Goal: Information Seeking & Learning: Learn about a topic

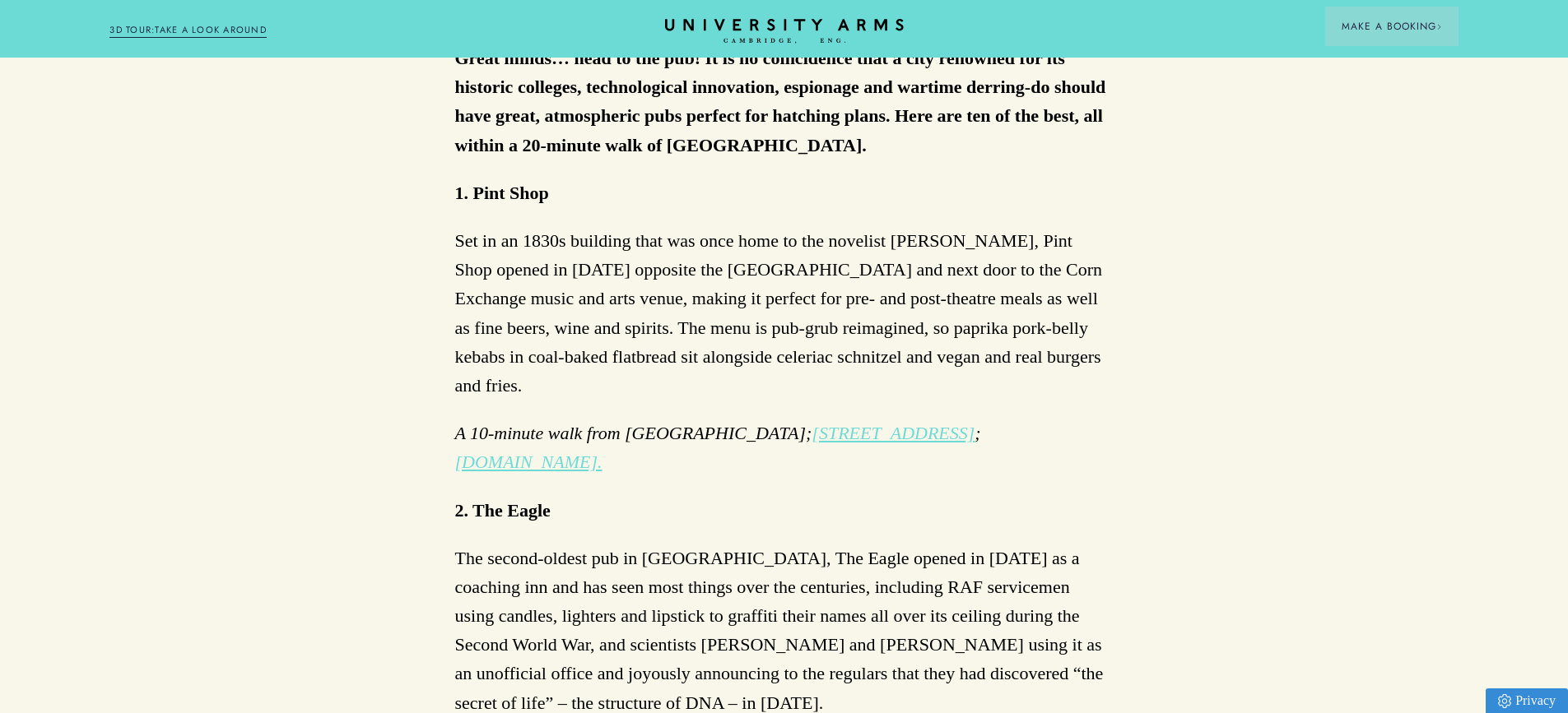
scroll to position [1070, 0]
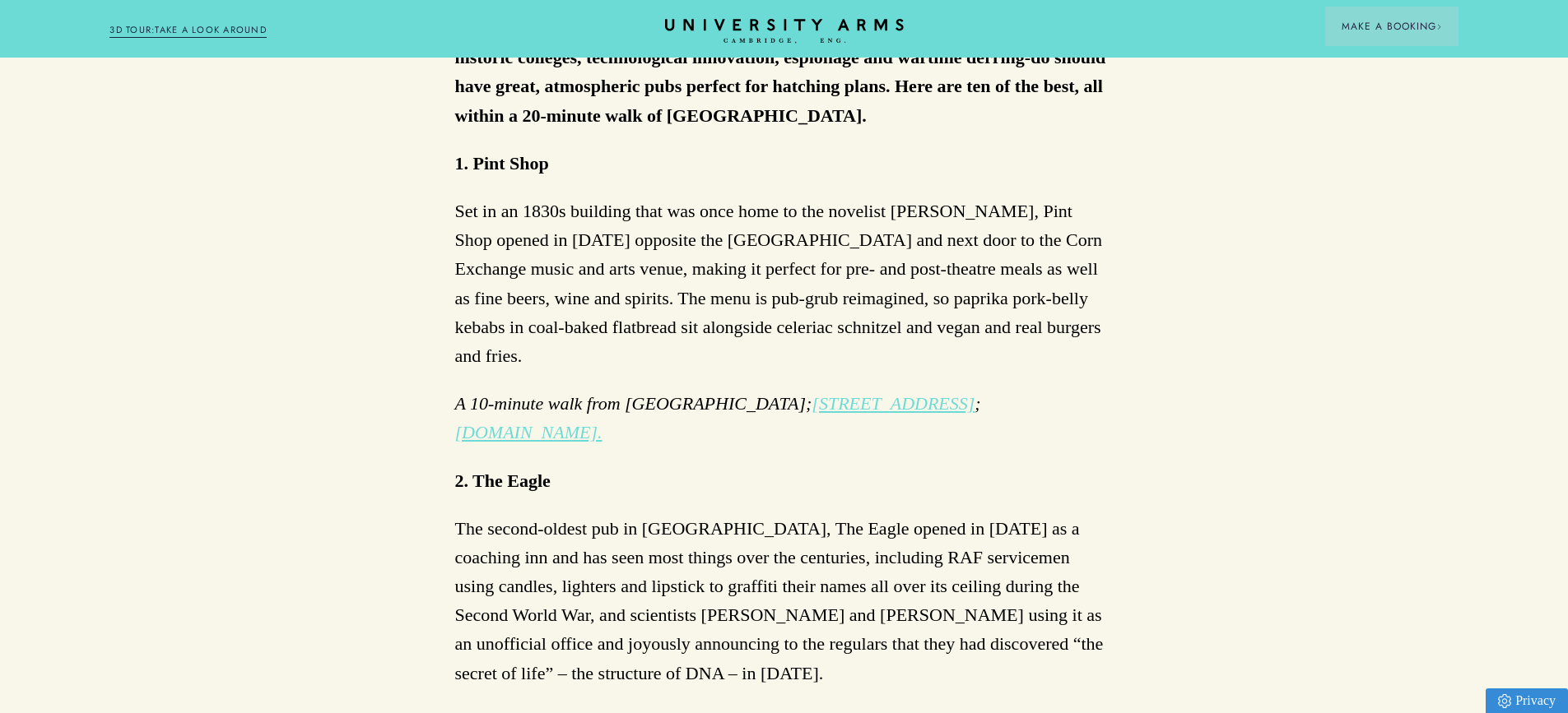
click at [511, 422] on link "[DOMAIN_NAME]." at bounding box center [528, 432] width 147 height 20
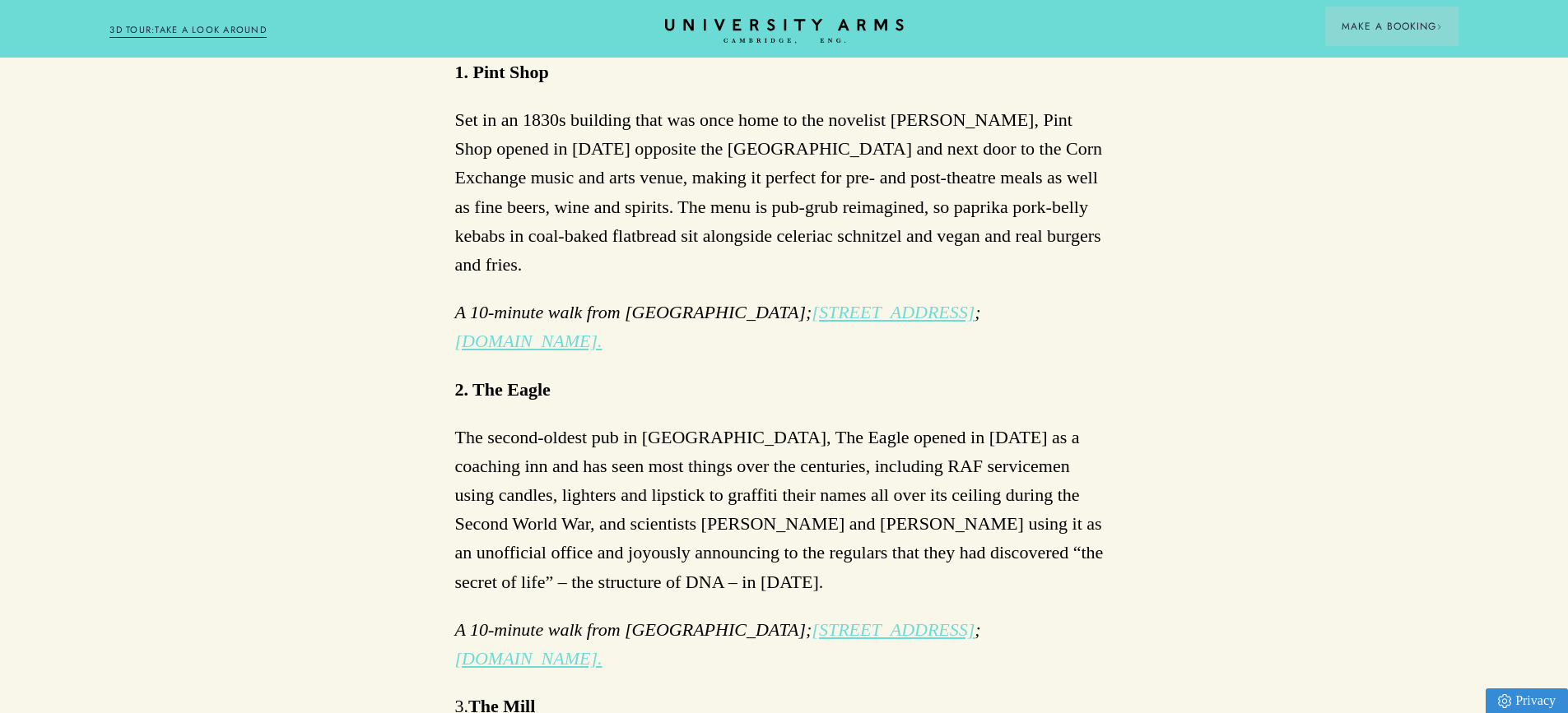
scroll to position [1234, 0]
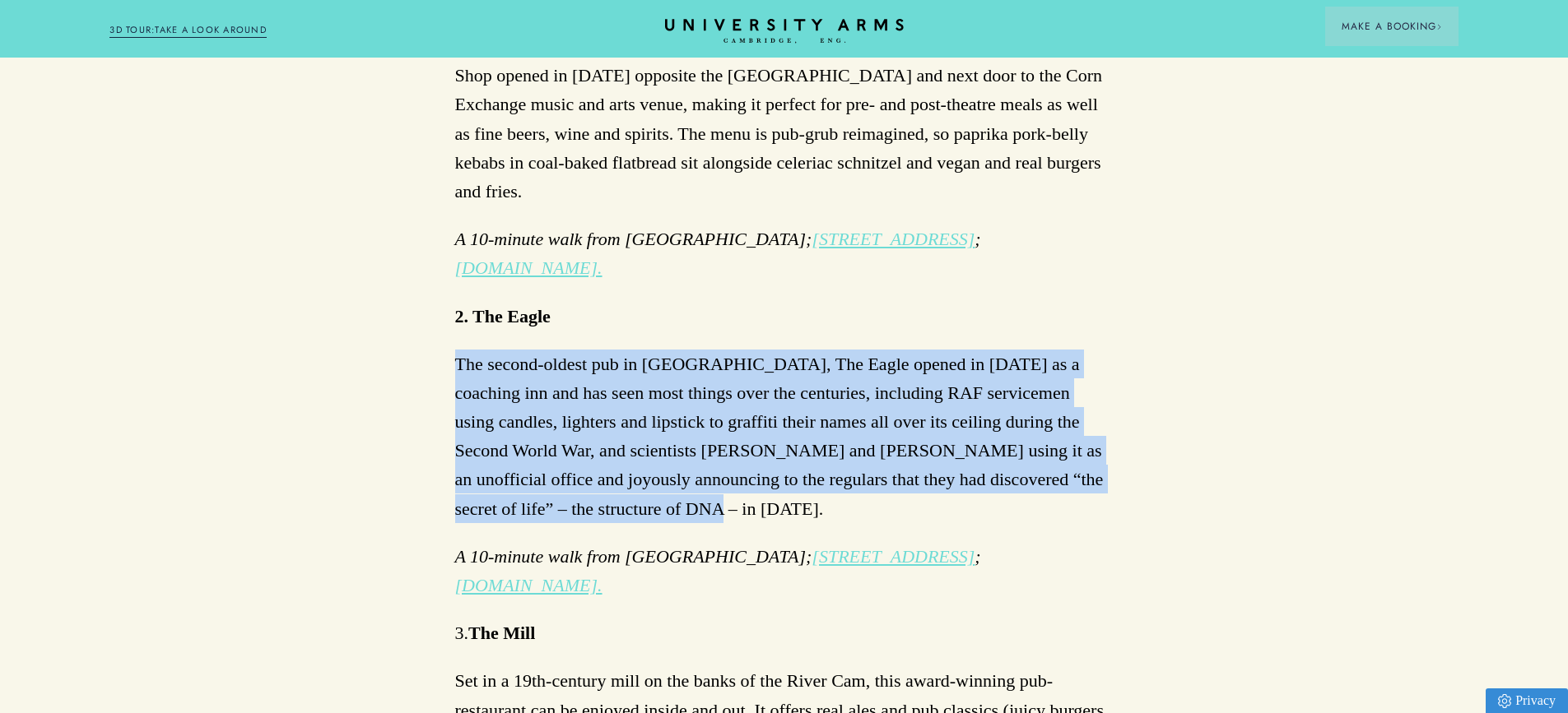
drag, startPoint x: 588, startPoint y: 485, endPoint x: 452, endPoint y: 341, distance: 198.1
copy p "The second-oldest pub in [GEOGRAPHIC_DATA], The Eagle opened in [DATE] as a coa…"
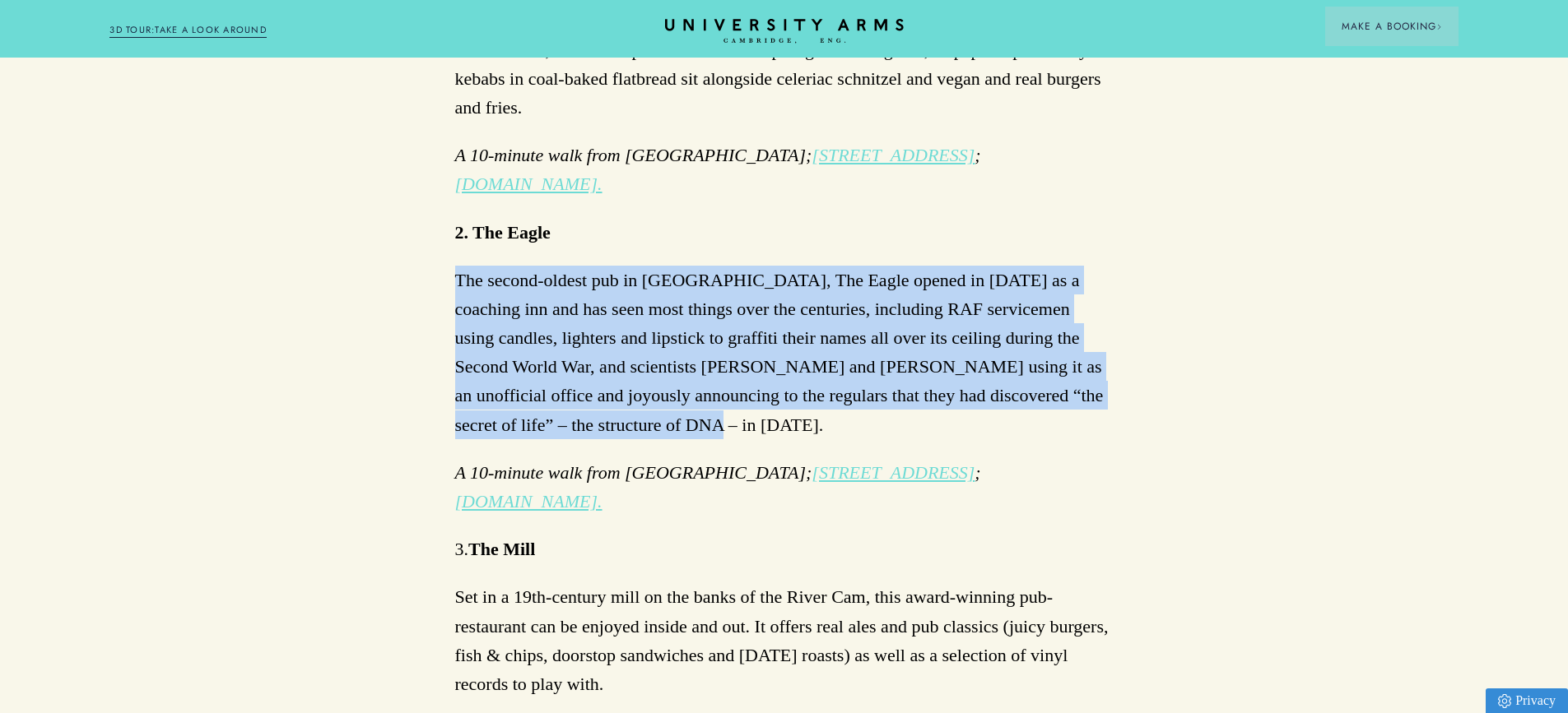
scroll to position [1317, 0]
copy p "The second-oldest pub in [GEOGRAPHIC_DATA], The Eagle opened in [DATE] as a coa…"
drag, startPoint x: 523, startPoint y: 473, endPoint x: 518, endPoint y: 463, distance: 11.2
click at [523, 492] on link "[DOMAIN_NAME]." at bounding box center [528, 502] width 147 height 20
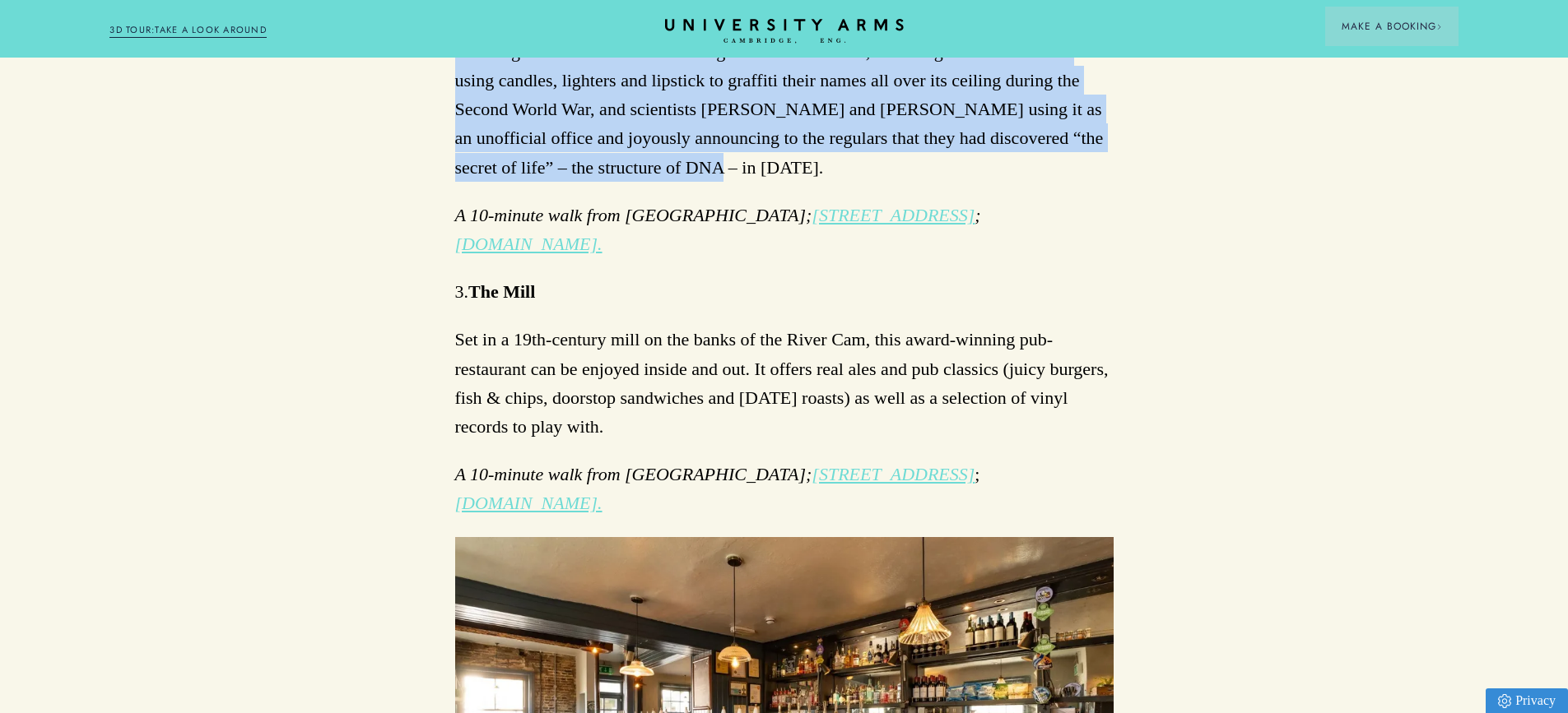
scroll to position [1645, 0]
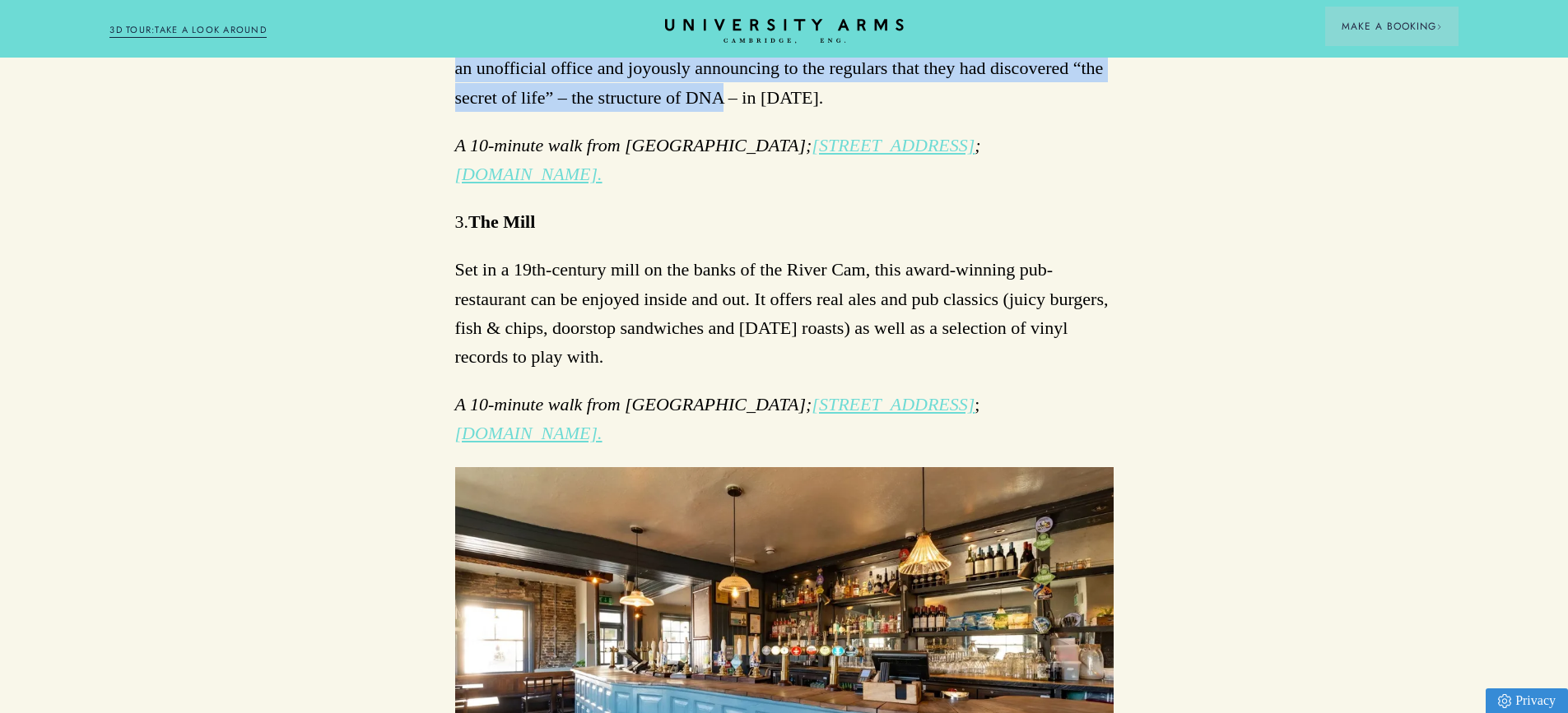
click at [602, 423] on link "[DOMAIN_NAME]." at bounding box center [528, 433] width 147 height 20
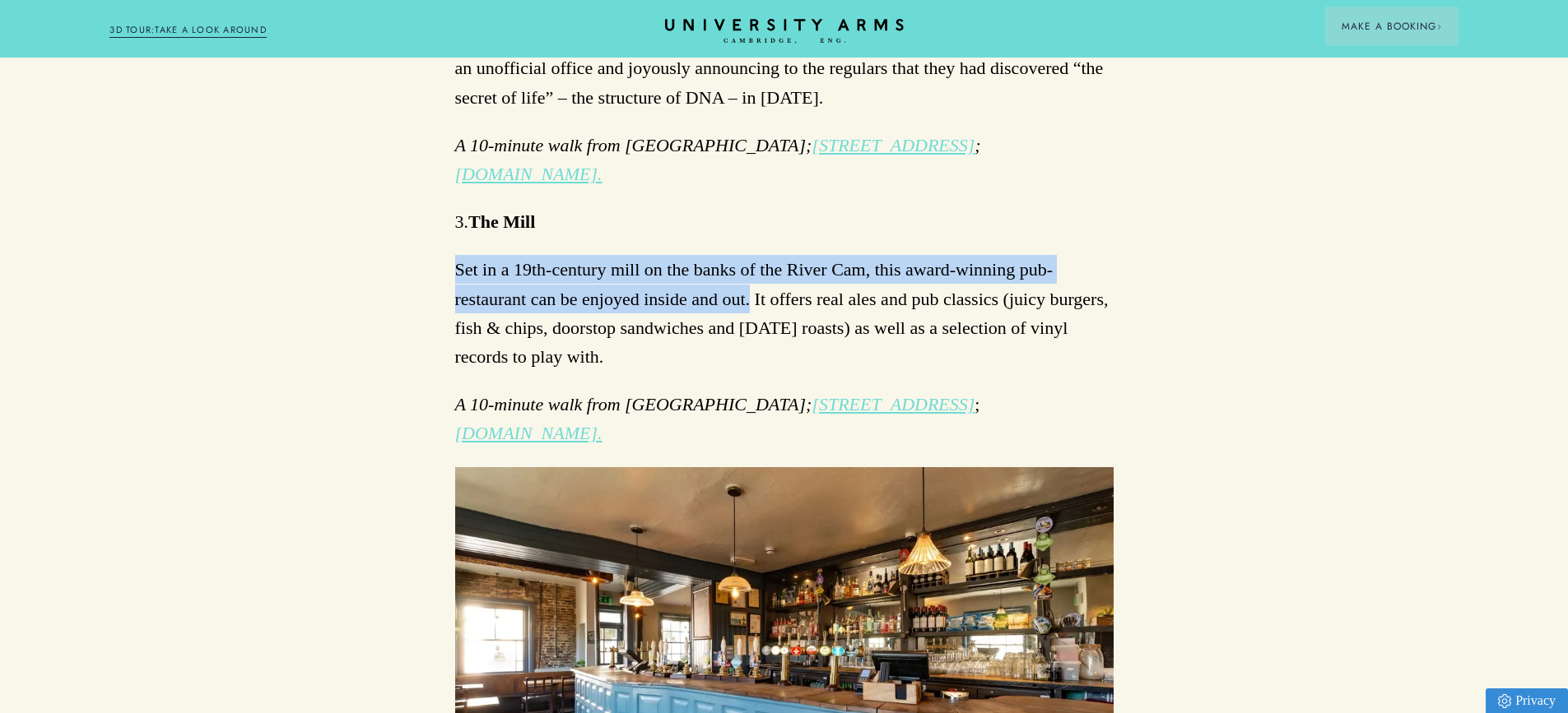
drag, startPoint x: 748, startPoint y: 272, endPoint x: 415, endPoint y: 224, distance: 336.4
copy p "Set in a 19th-century mill on the banks of the River Cam, this award-winning pu…"
click at [561, 423] on link "[DOMAIN_NAME]." at bounding box center [528, 433] width 147 height 20
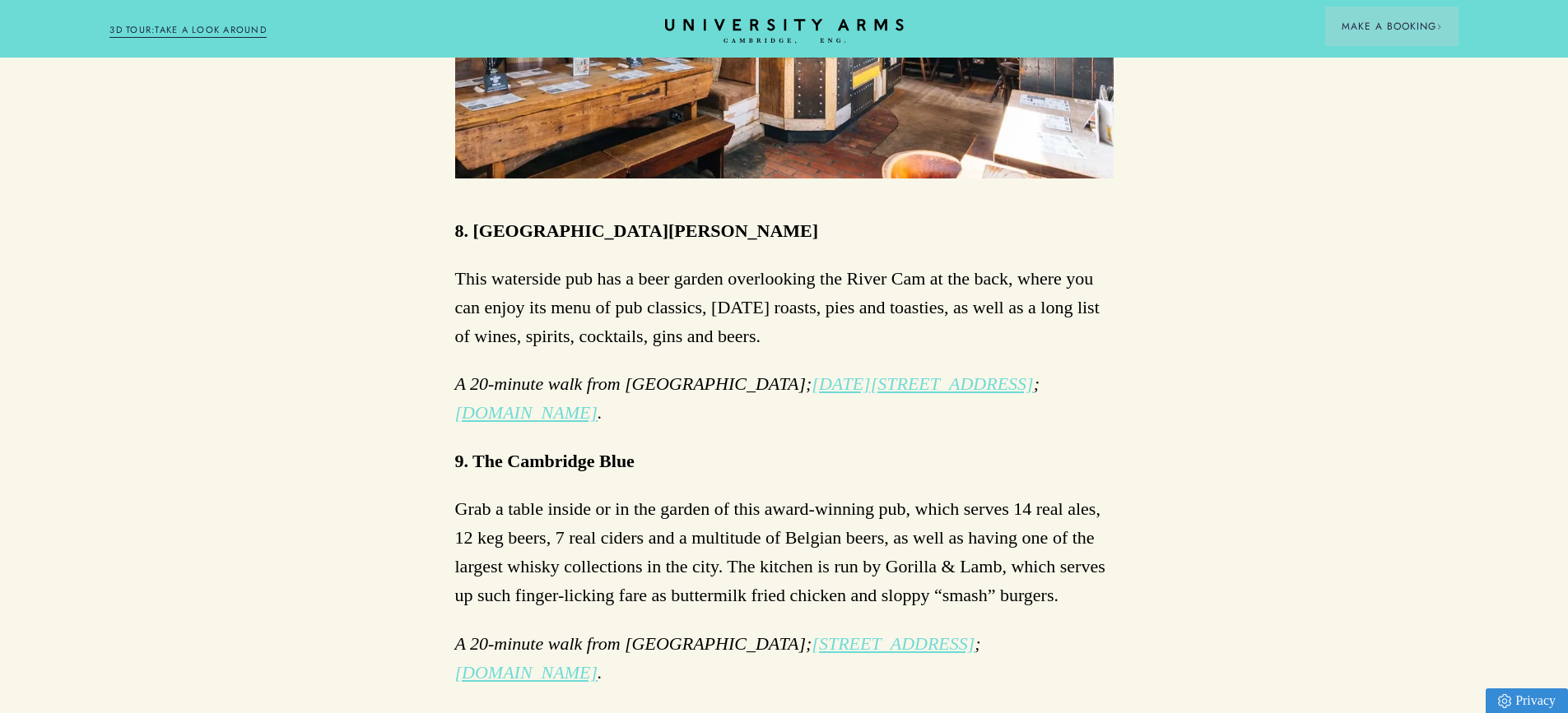
scroll to position [4195, 0]
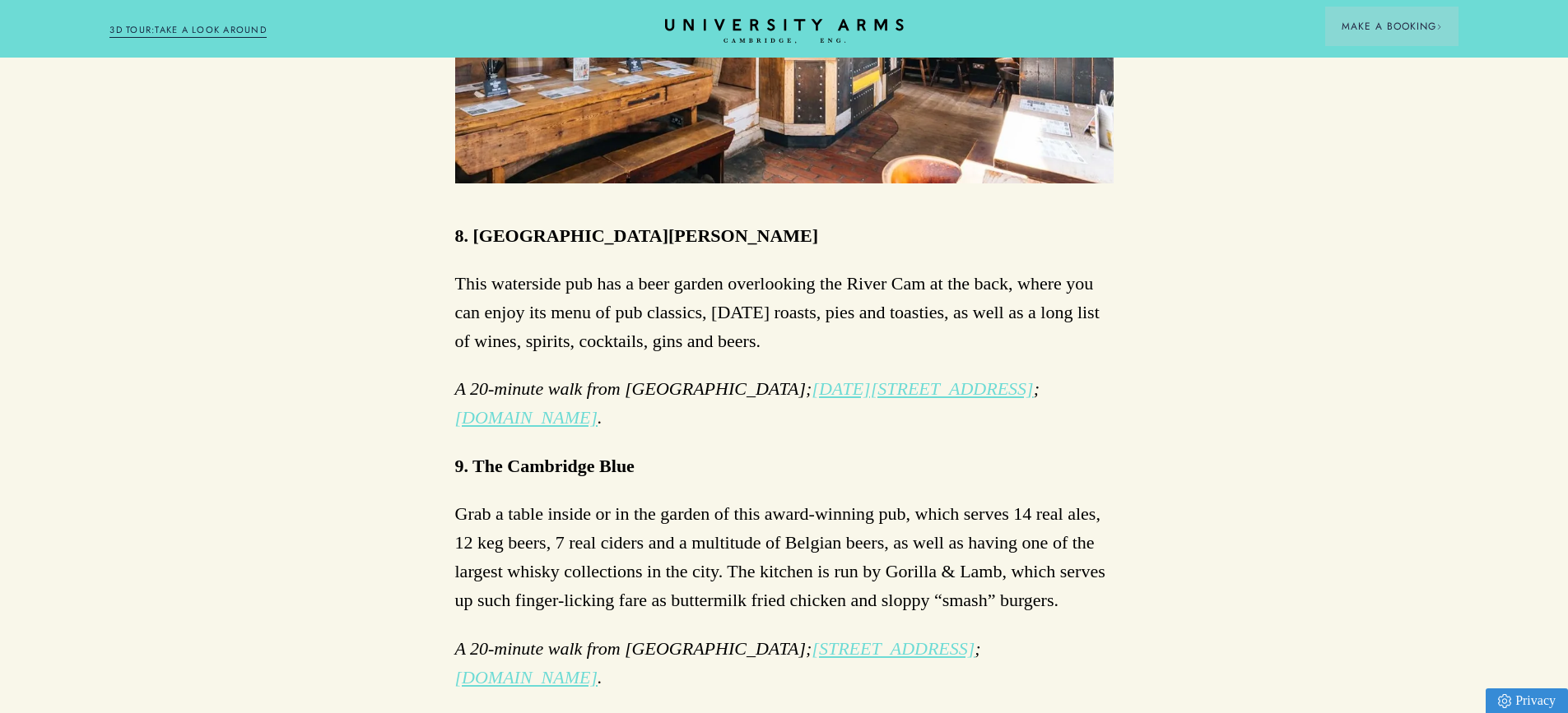
click at [902, 309] on p "This waterside pub has a beer garden overlooking the River Cam at the back, whe…" at bounding box center [784, 312] width 658 height 87
click at [774, 315] on p "This waterside pub has a beer garden overlooking the River Cam at the back, whe…" at bounding box center [784, 312] width 658 height 87
click at [566, 407] on link "[DOMAIN_NAME]" at bounding box center [527, 418] width 144 height 20
click at [527, 407] on link "[DOMAIN_NAME]" at bounding box center [527, 418] width 144 height 20
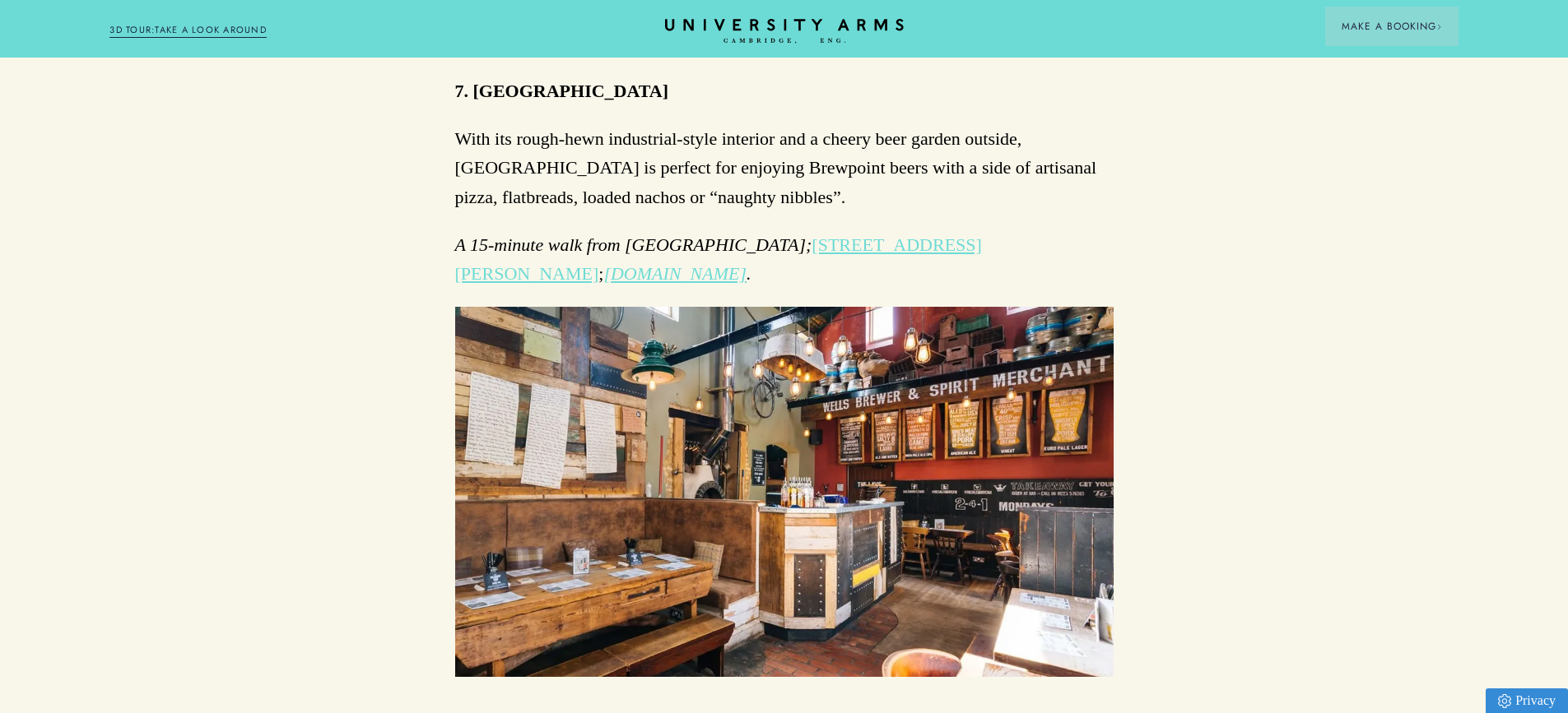
scroll to position [4031, 0]
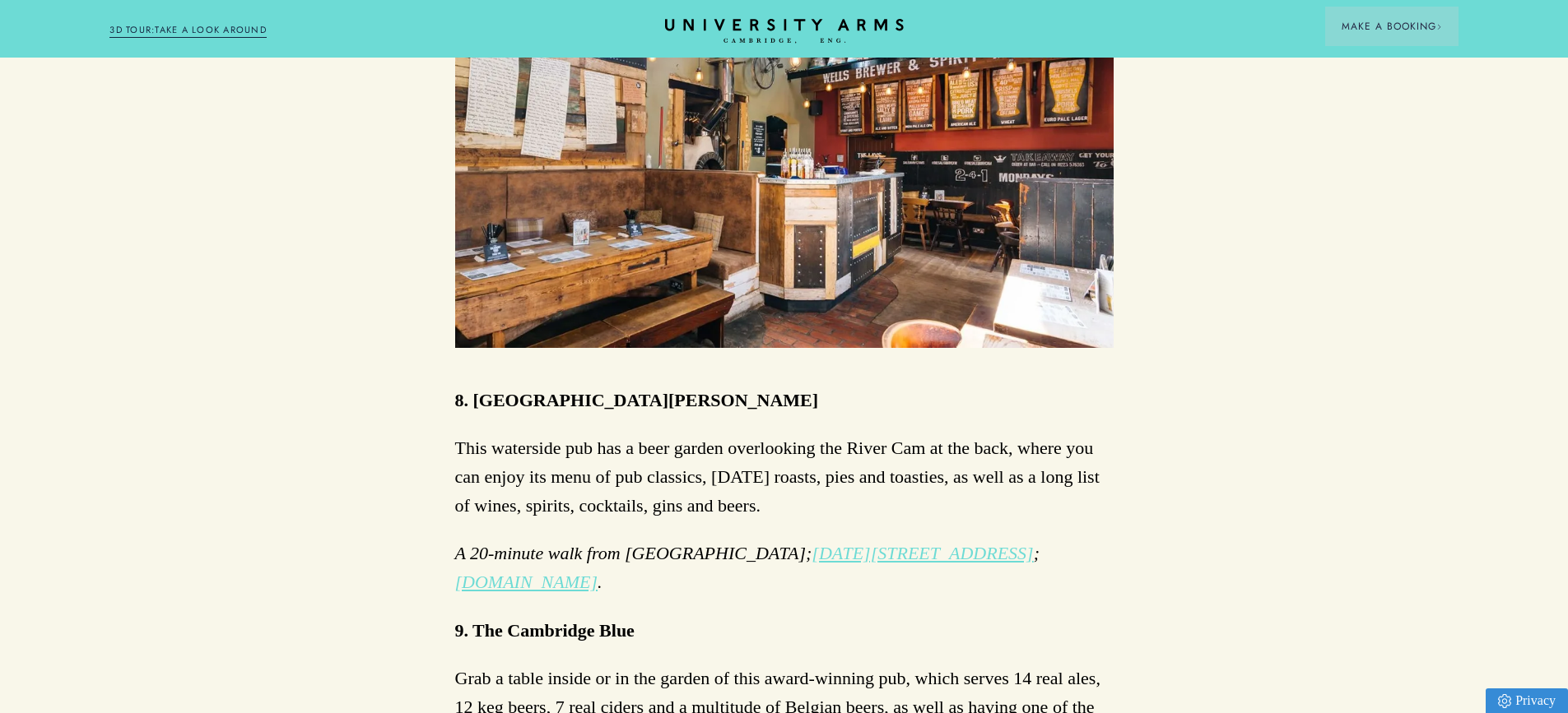
drag, startPoint x: 533, startPoint y: 414, endPoint x: 552, endPoint y: 451, distance: 41.6
click at [533, 434] on p "This waterside pub has a beer garden overlooking the River Cam at the back, whe…" at bounding box center [784, 477] width 658 height 87
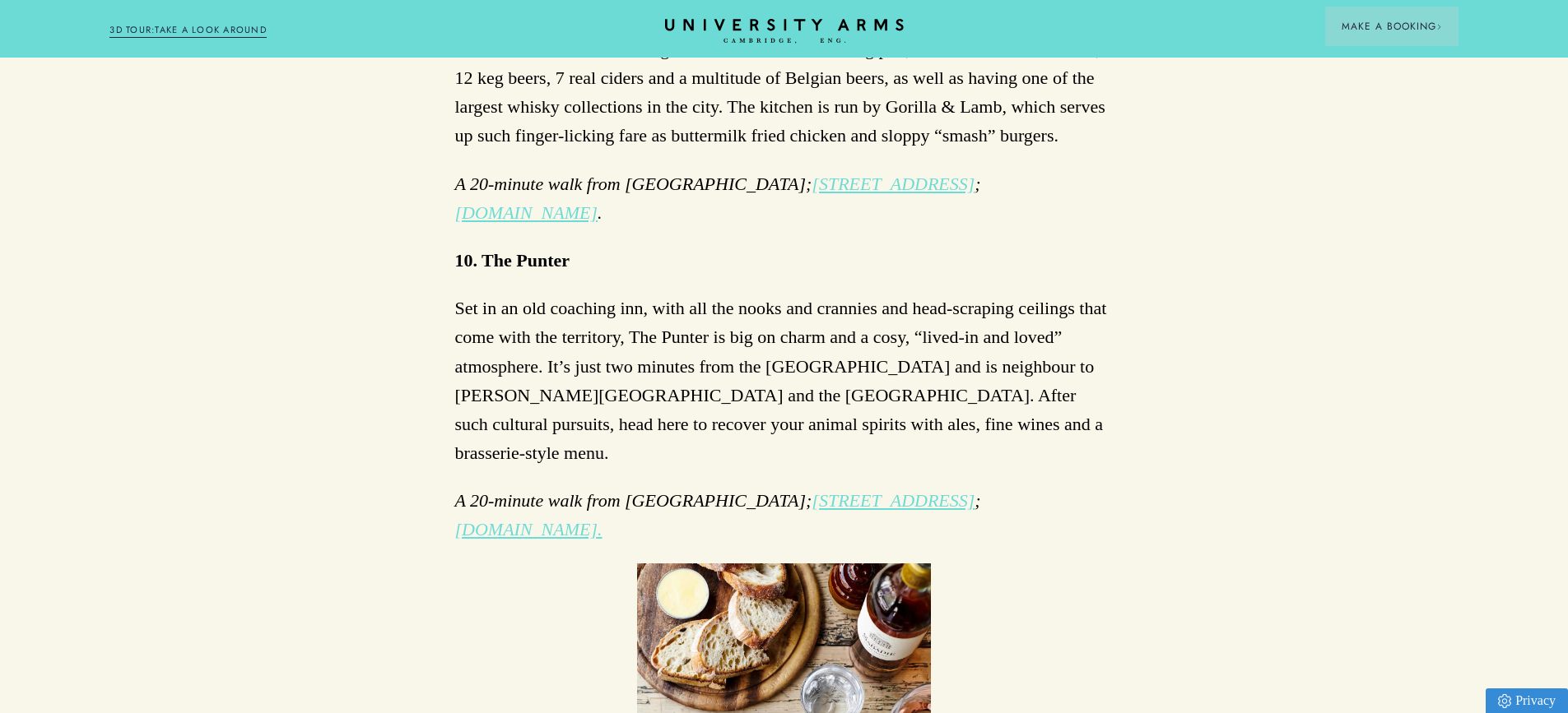
scroll to position [4771, 0]
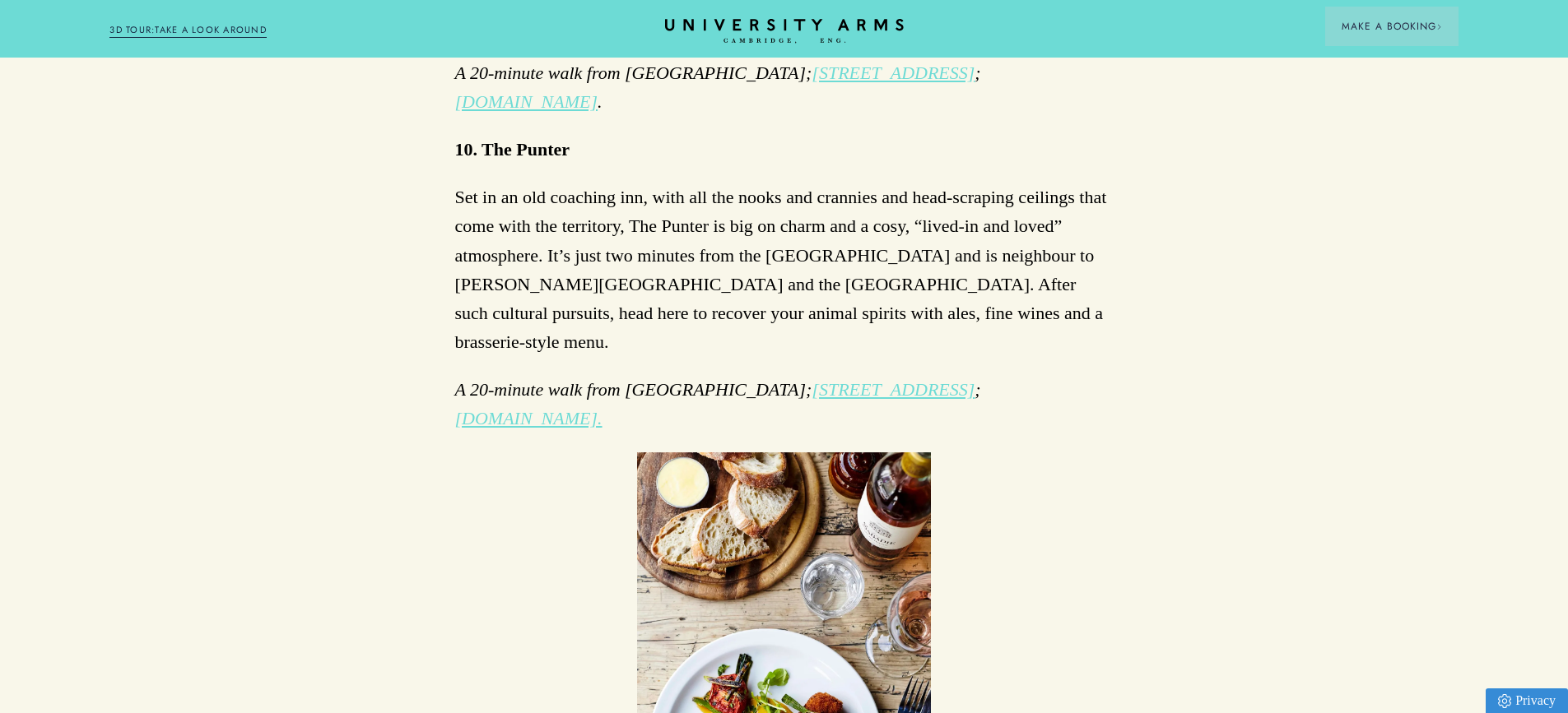
click at [685, 200] on p "Set in an old coaching inn, with all the nooks and crannies and head-scraping c…" at bounding box center [784, 269] width 658 height 173
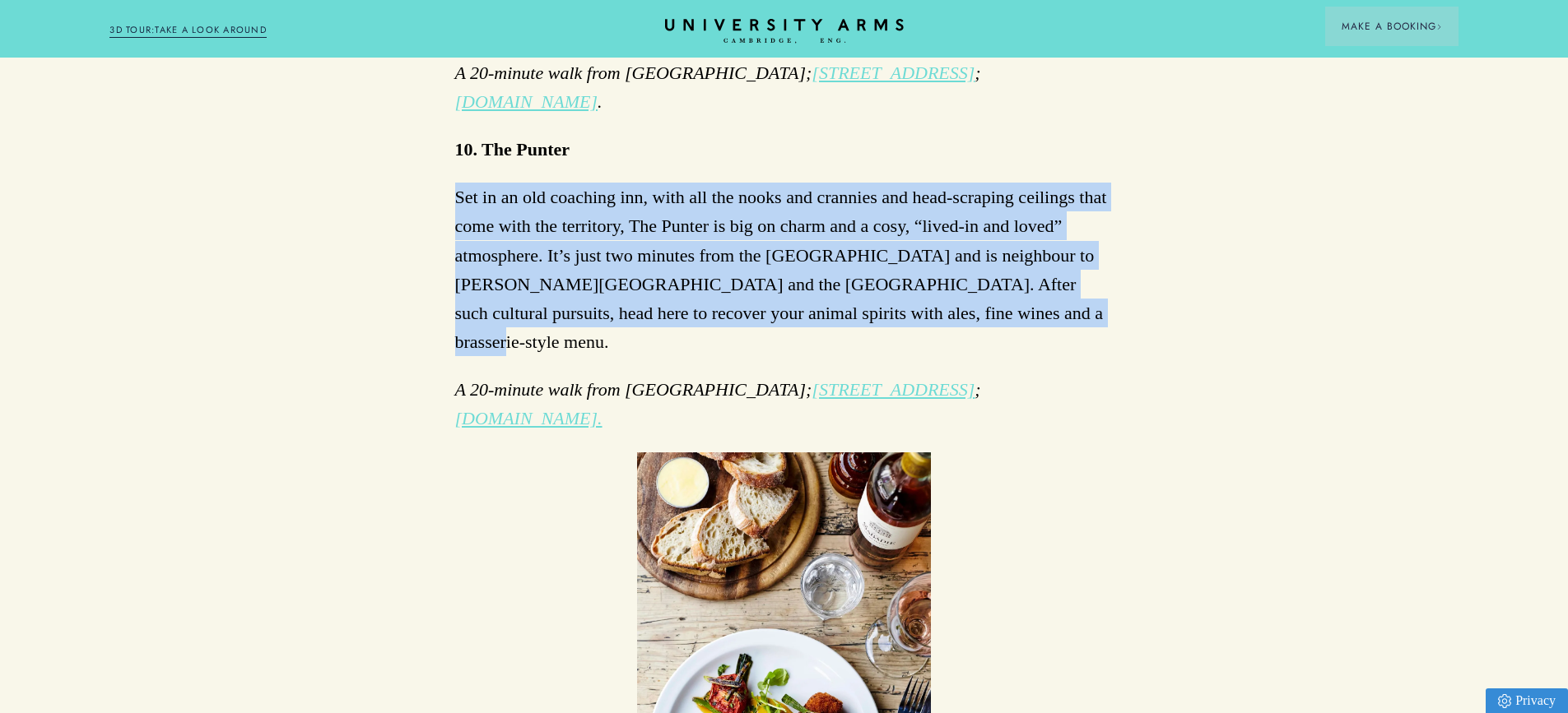
drag, startPoint x: 453, startPoint y: 163, endPoint x: 886, endPoint y: 237, distance: 439.3
copy p "Set in an old coaching inn, with all the nooks and crannies and head-scraping c…"
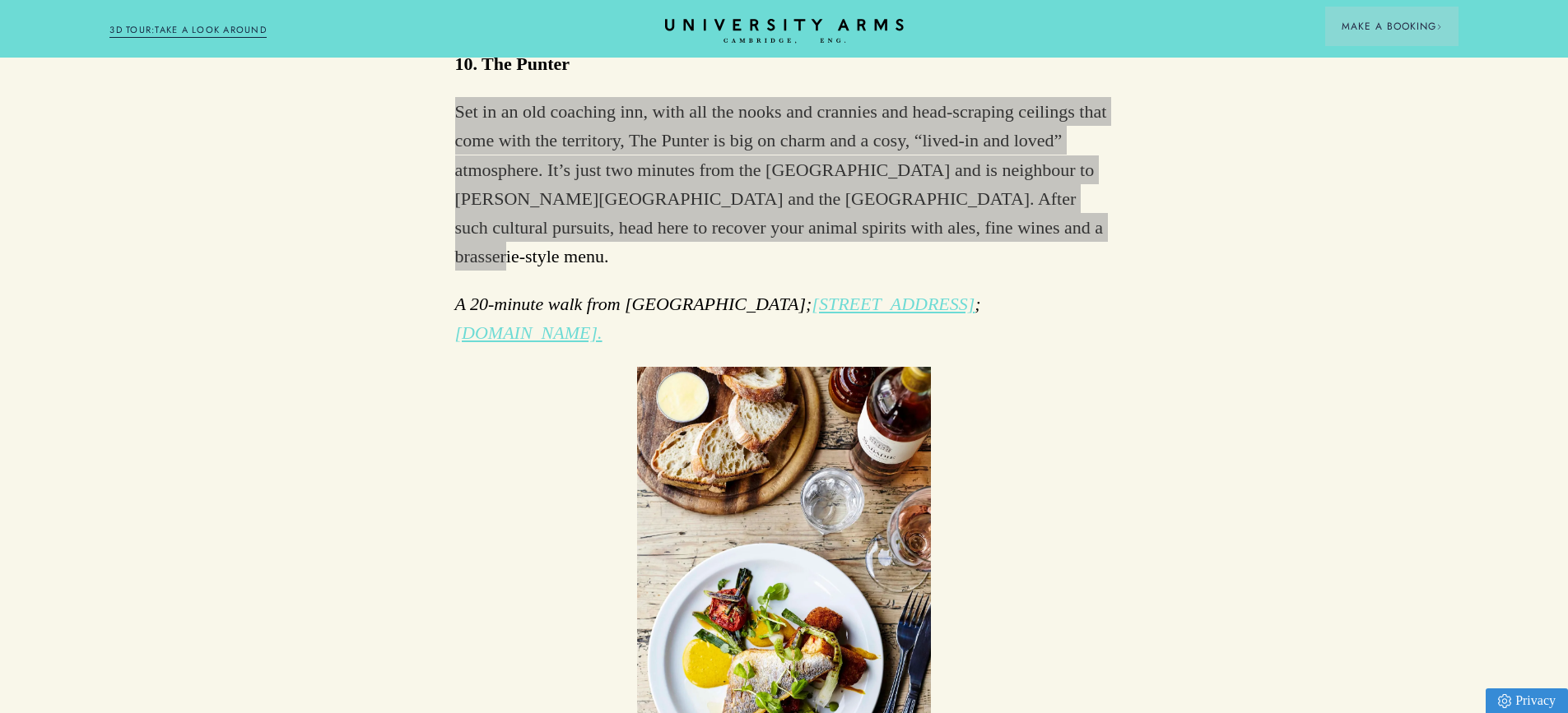
scroll to position [4936, 0]
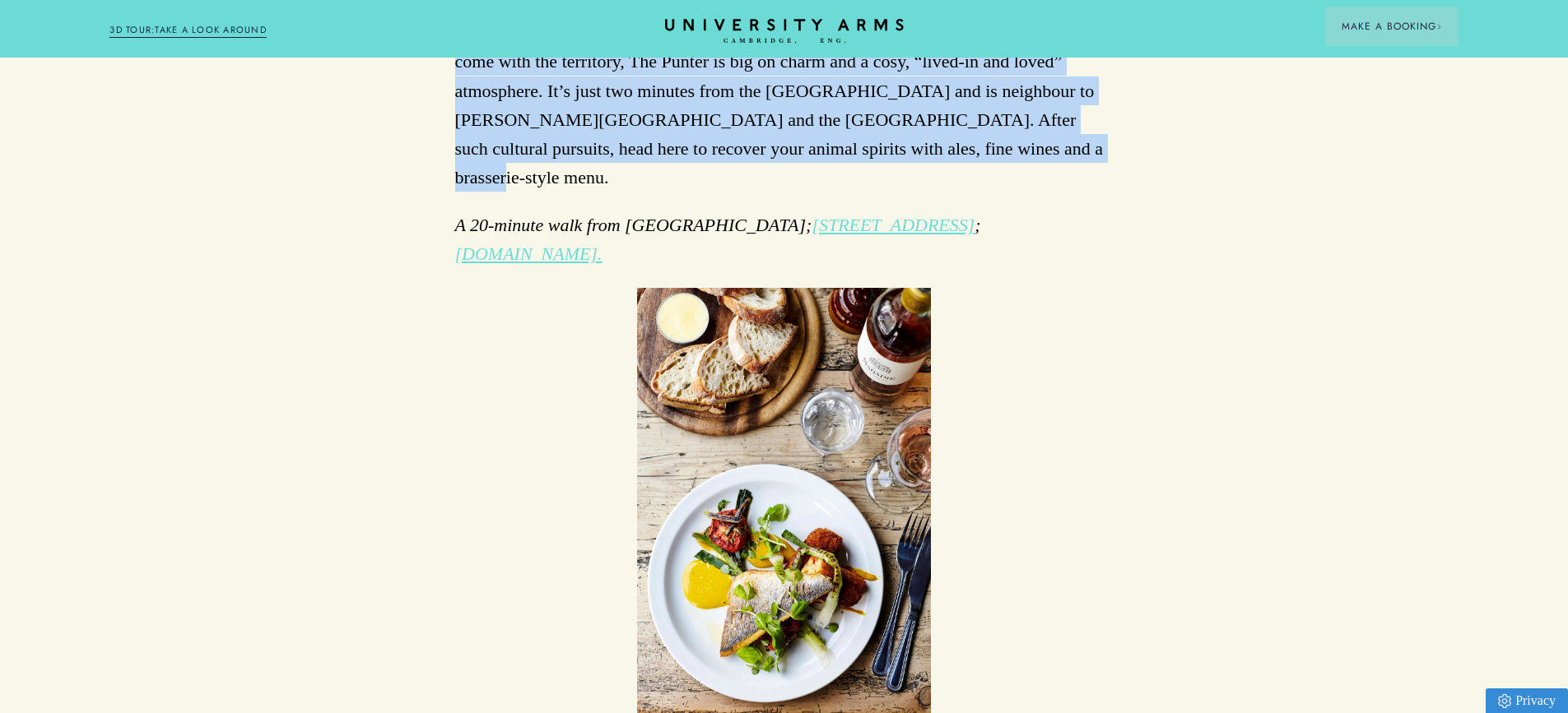
click at [503, 244] on link "[DOMAIN_NAME]." at bounding box center [528, 254] width 147 height 20
